Goal: Information Seeking & Learning: Learn about a topic

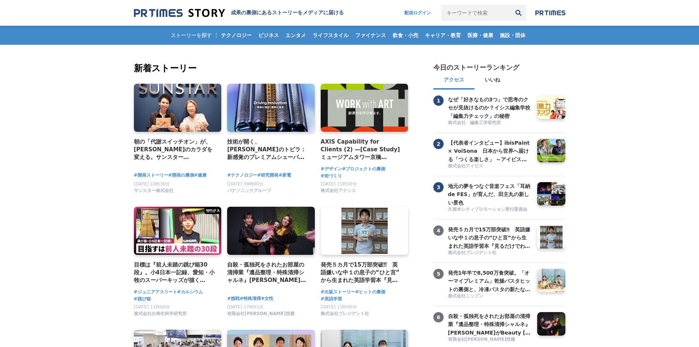
drag, startPoint x: 98, startPoint y: 167, endPoint x: 95, endPoint y: 45, distance: 121.5
click at [175, 8] on img at bounding box center [179, 13] width 91 height 10
click at [266, 35] on span "ビジネス" at bounding box center [268, 35] width 26 height 7
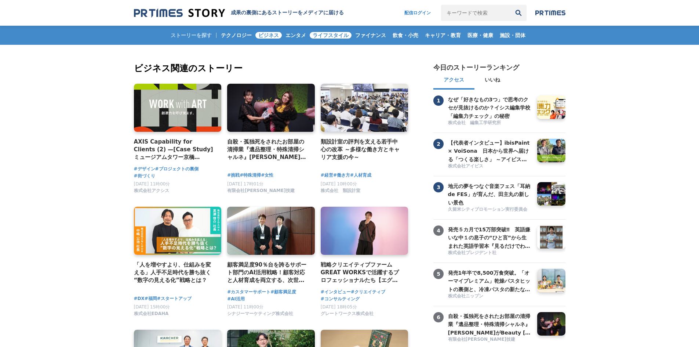
click at [336, 33] on span "ライフスタイル" at bounding box center [331, 35] width 42 height 7
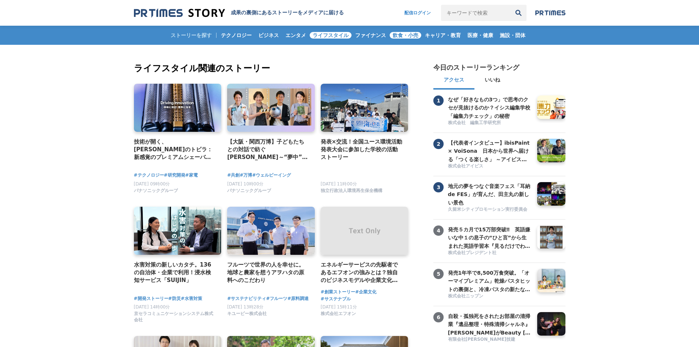
click at [412, 34] on span "飲食・小売" at bounding box center [406, 35] width 32 height 7
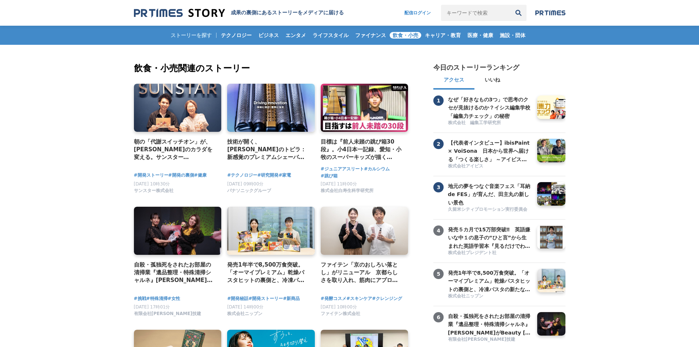
drag, startPoint x: 97, startPoint y: 157, endPoint x: 67, endPoint y: 33, distance: 127.6
